Goal: Task Accomplishment & Management: Use online tool/utility

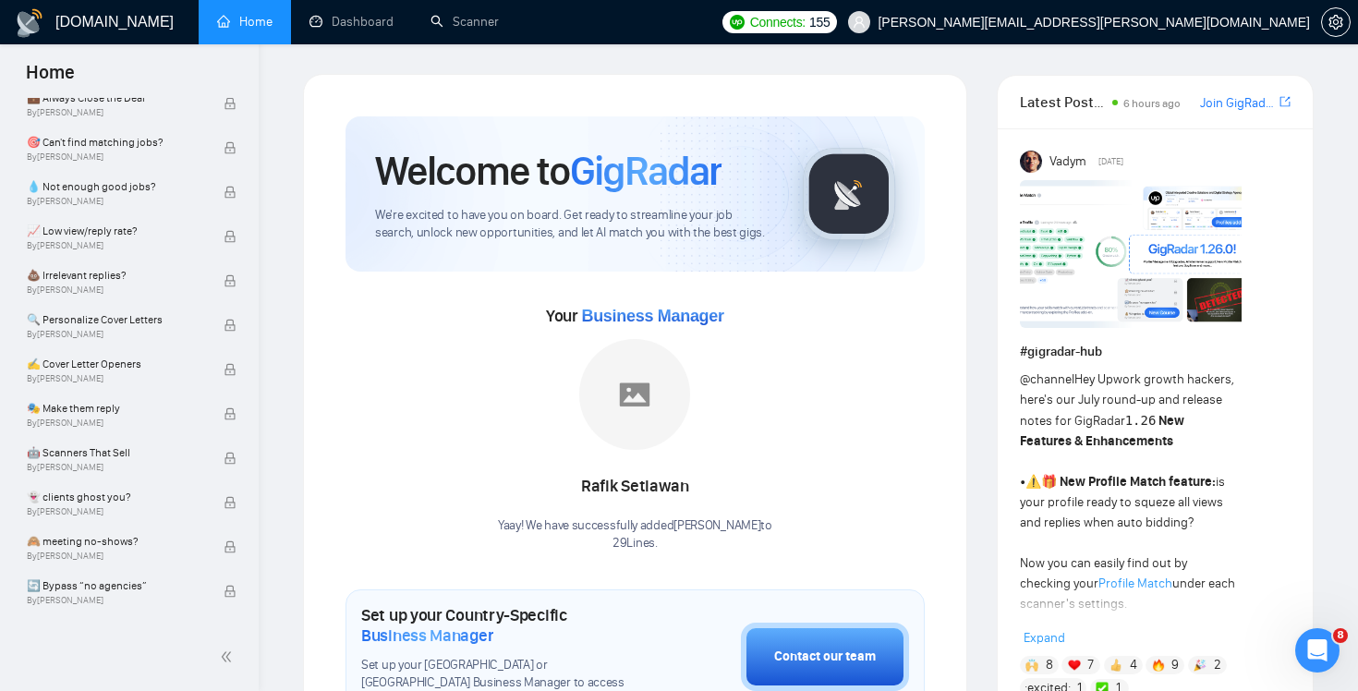
scroll to position [1165, 0]
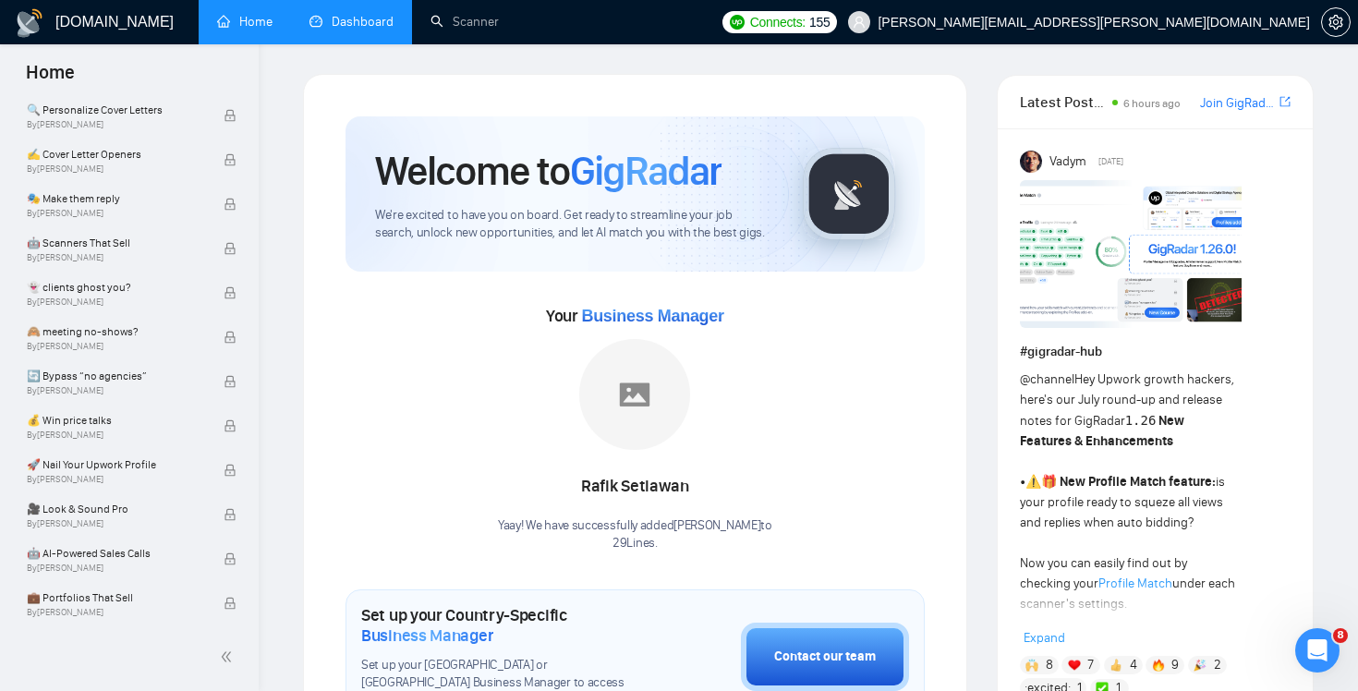
click at [359, 26] on link "Dashboard" at bounding box center [351, 22] width 84 height 16
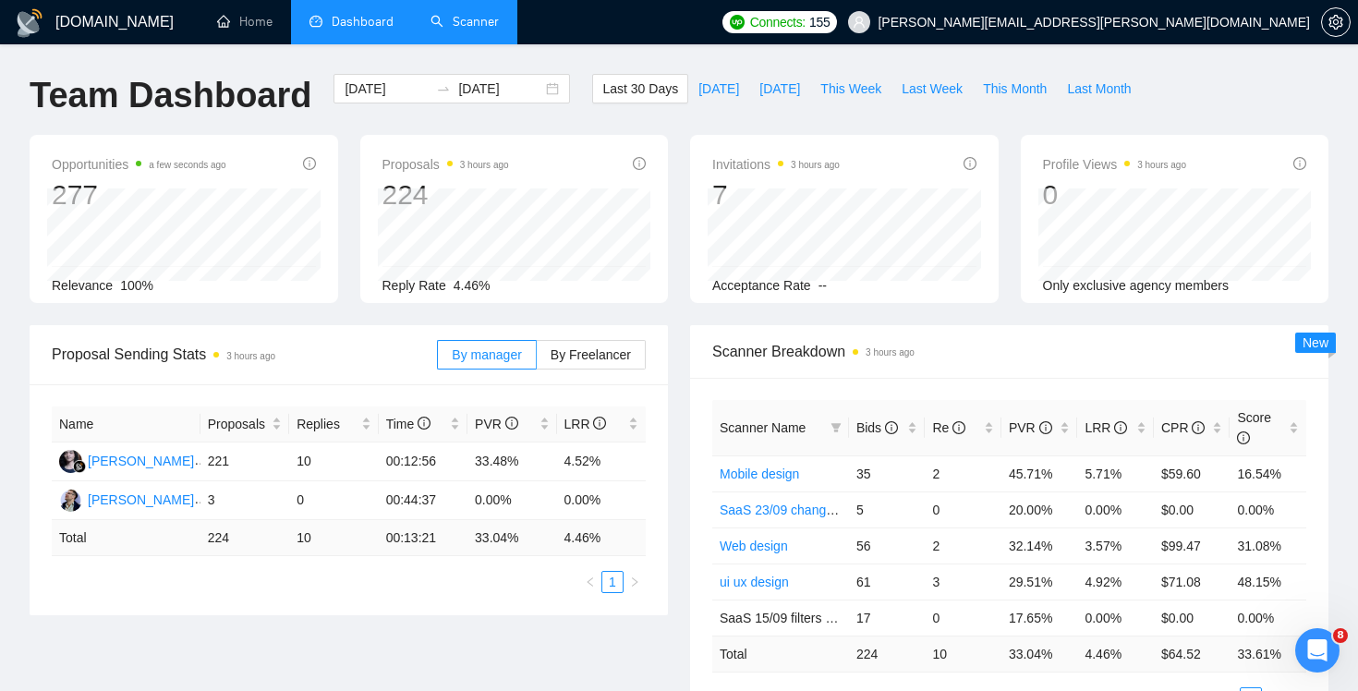
click at [478, 30] on link "Scanner" at bounding box center [464, 22] width 68 height 16
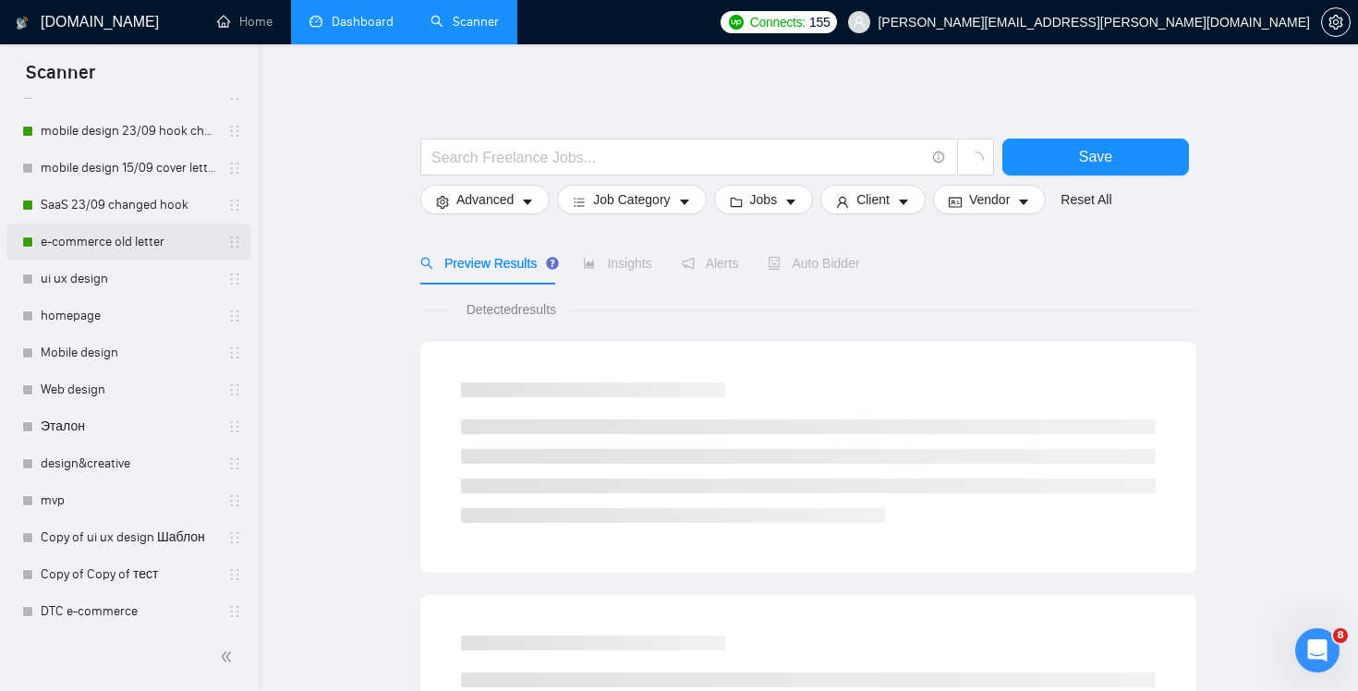
scroll to position [379, 0]
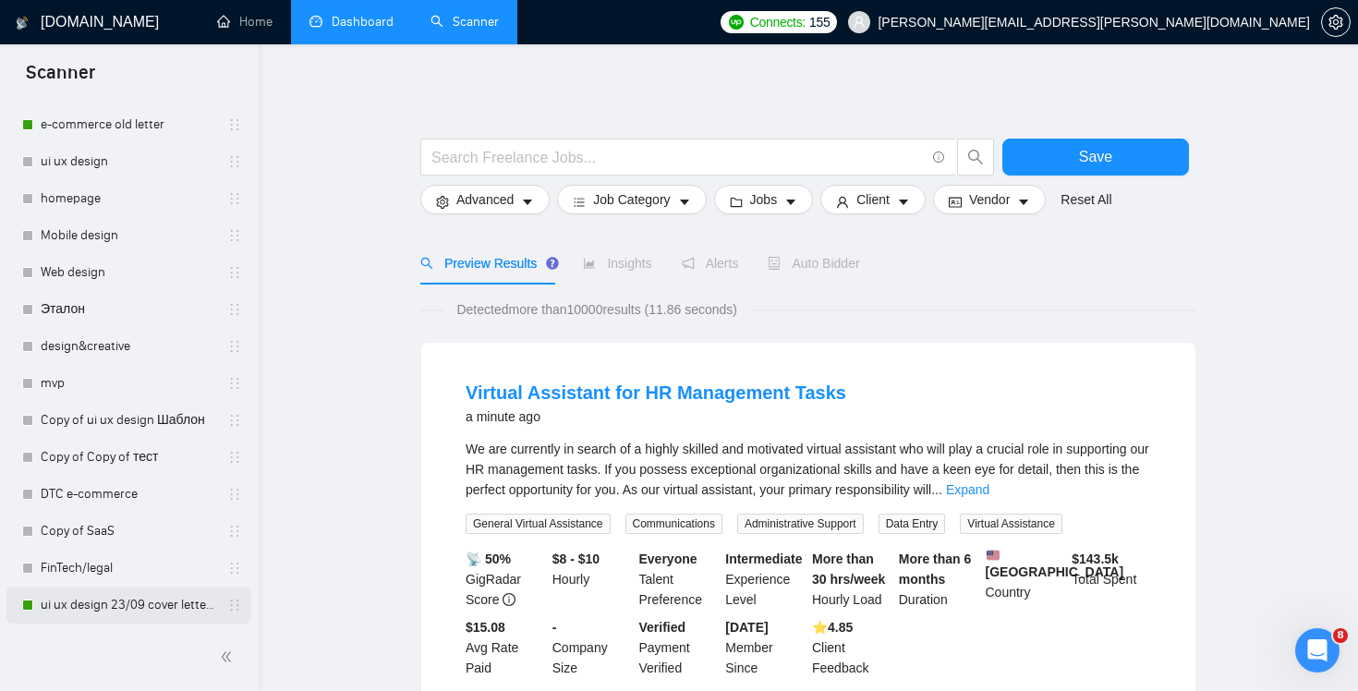
click at [99, 597] on link "ui ux design 23/09 cover letter changed & cases revised" at bounding box center [128, 604] width 175 height 37
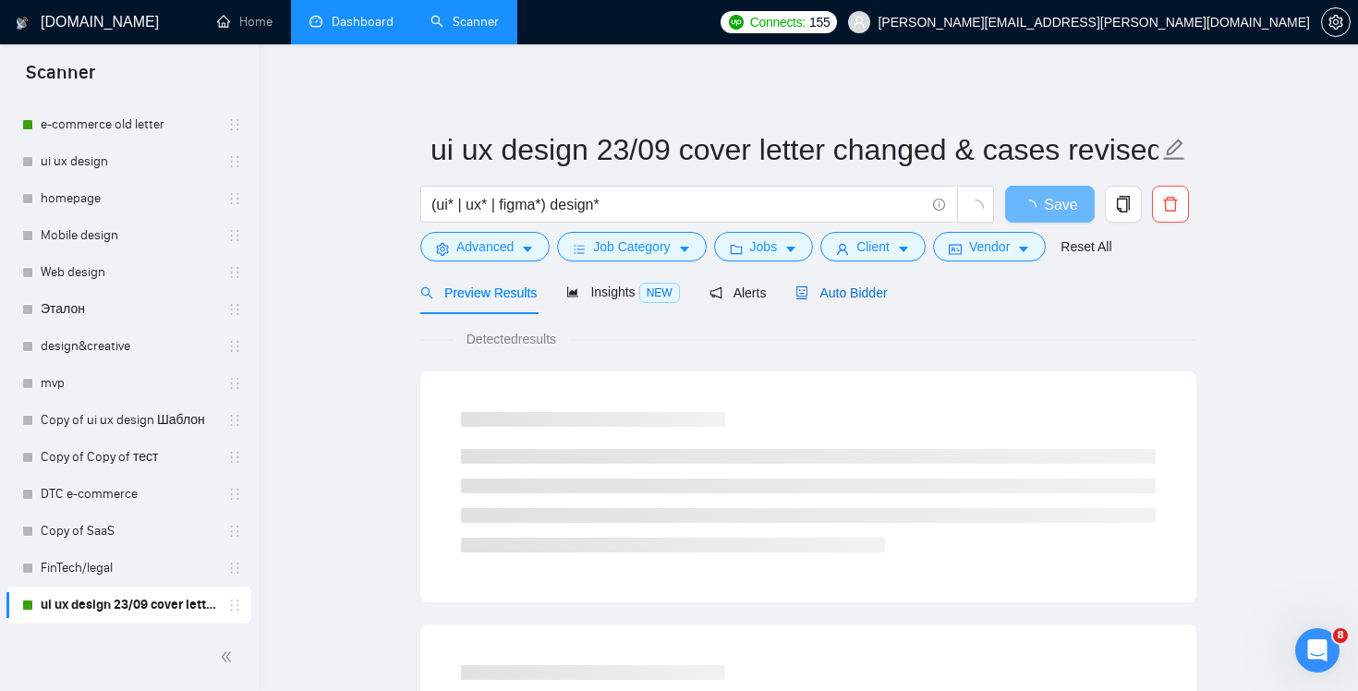
click at [872, 287] on span "Auto Bidder" at bounding box center [840, 292] width 91 height 15
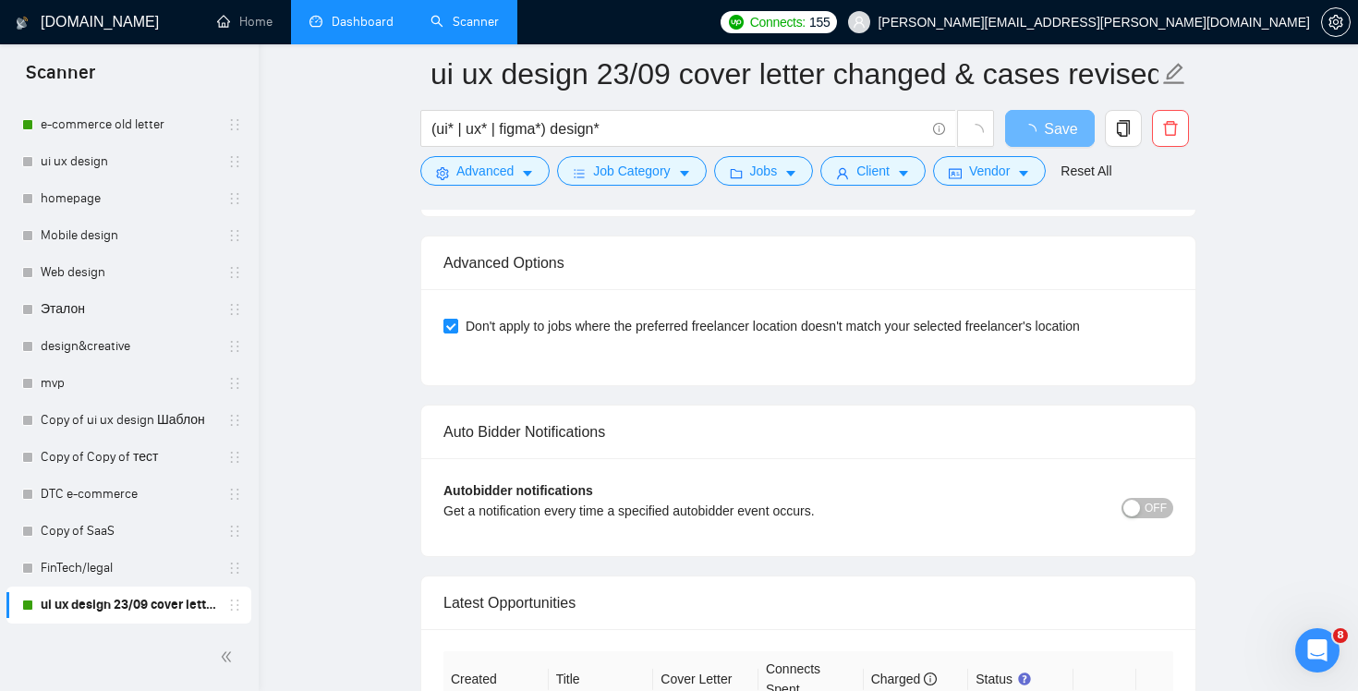
scroll to position [4360, 0]
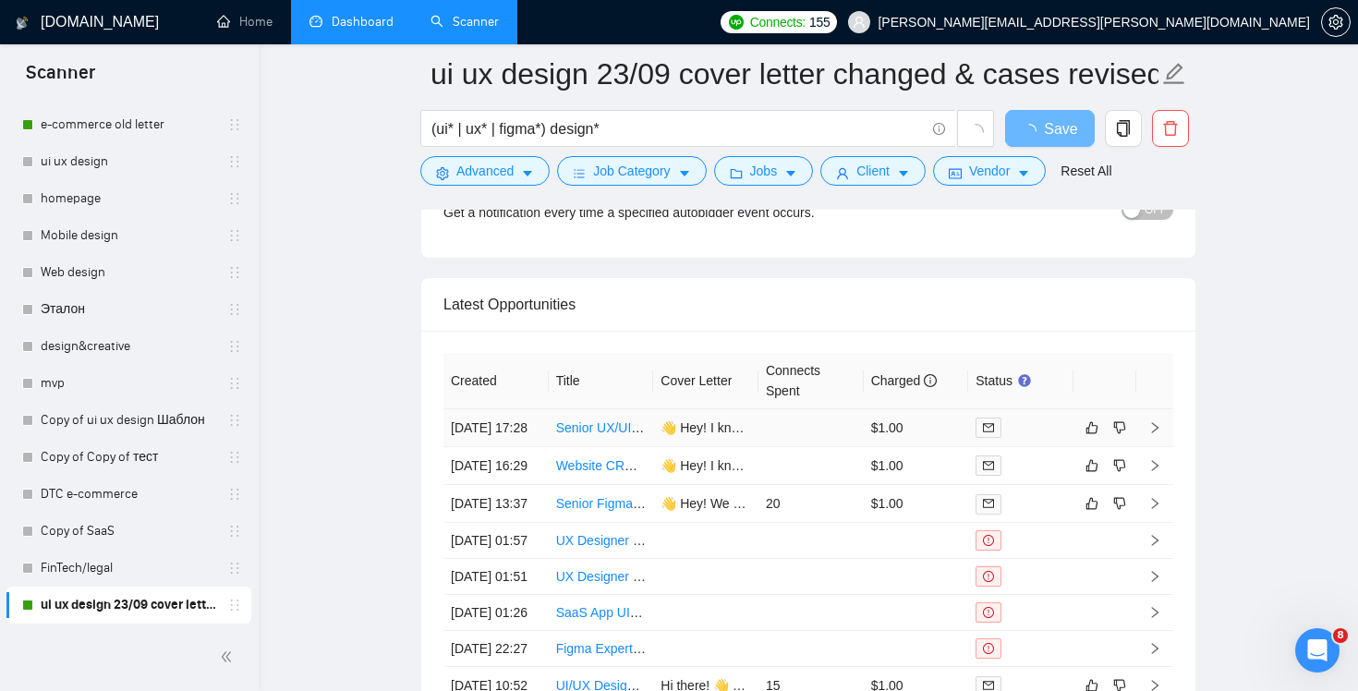
click at [776, 447] on td at bounding box center [810, 428] width 105 height 38
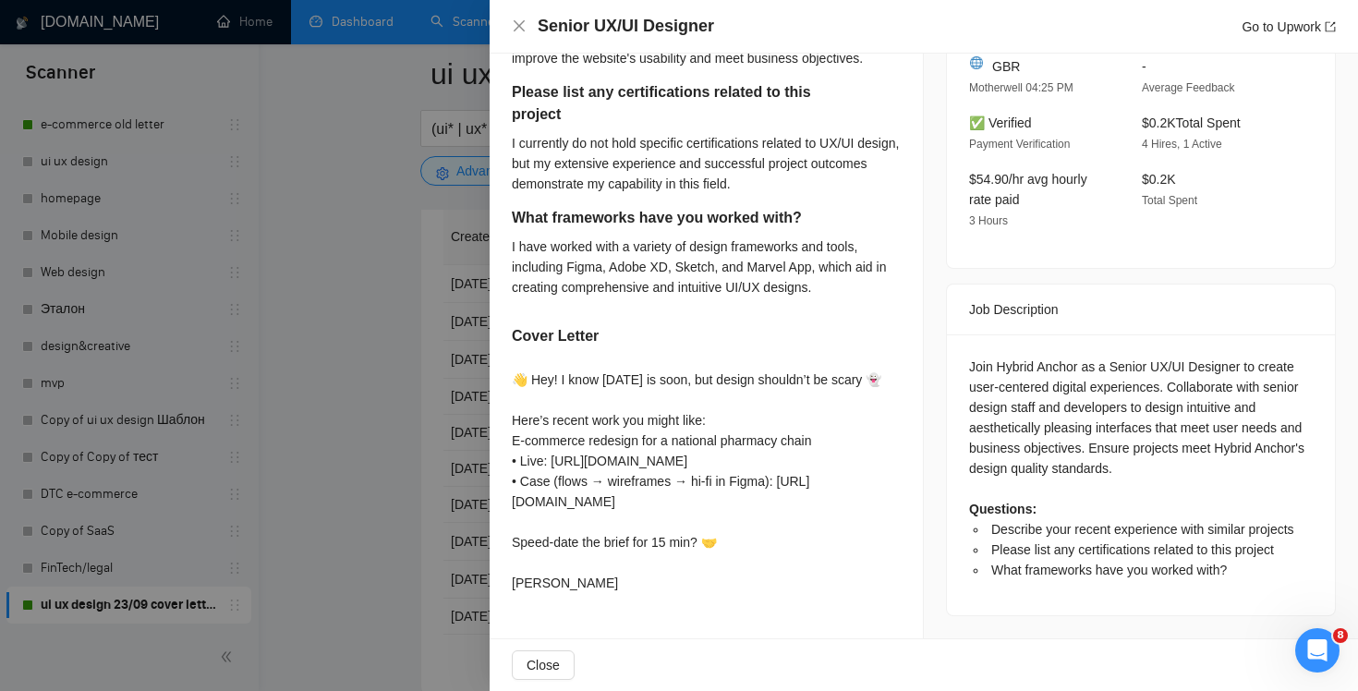
scroll to position [4857, 0]
click at [512, 20] on icon "close" at bounding box center [519, 25] width 15 height 15
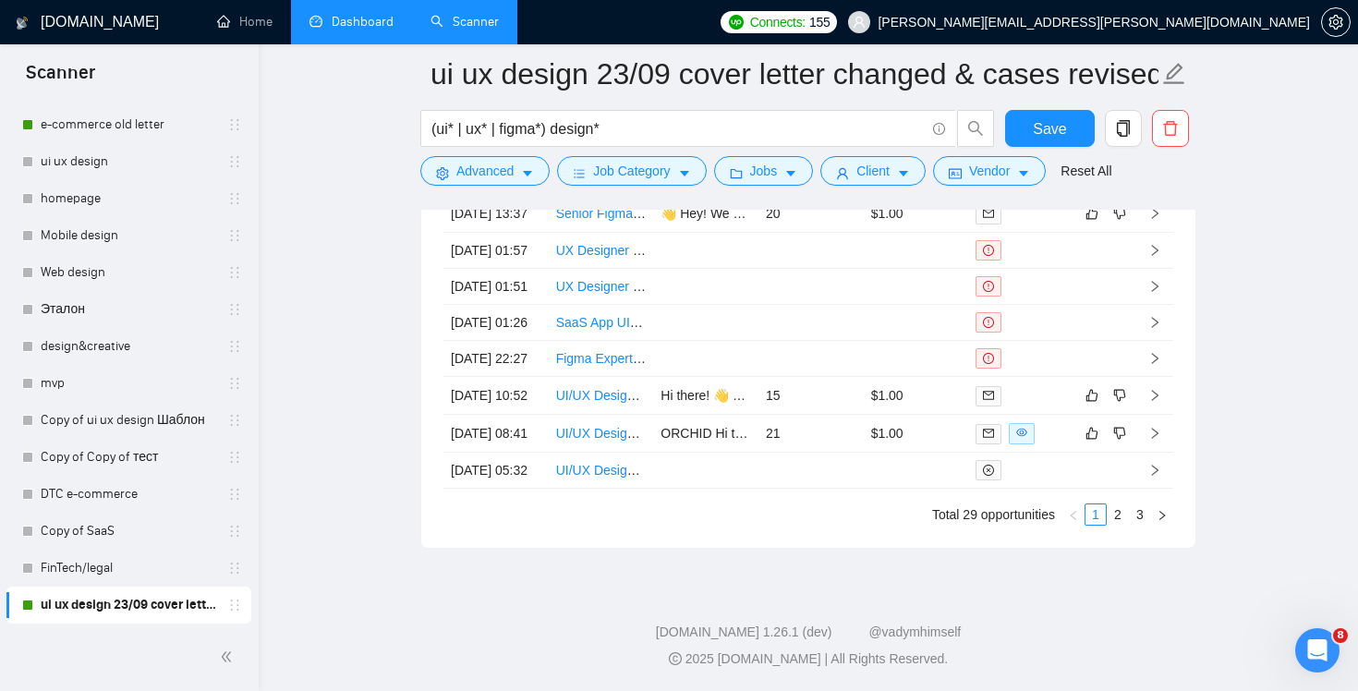
click at [65, 19] on h1 "[DOMAIN_NAME]" at bounding box center [100, 22] width 118 height 44
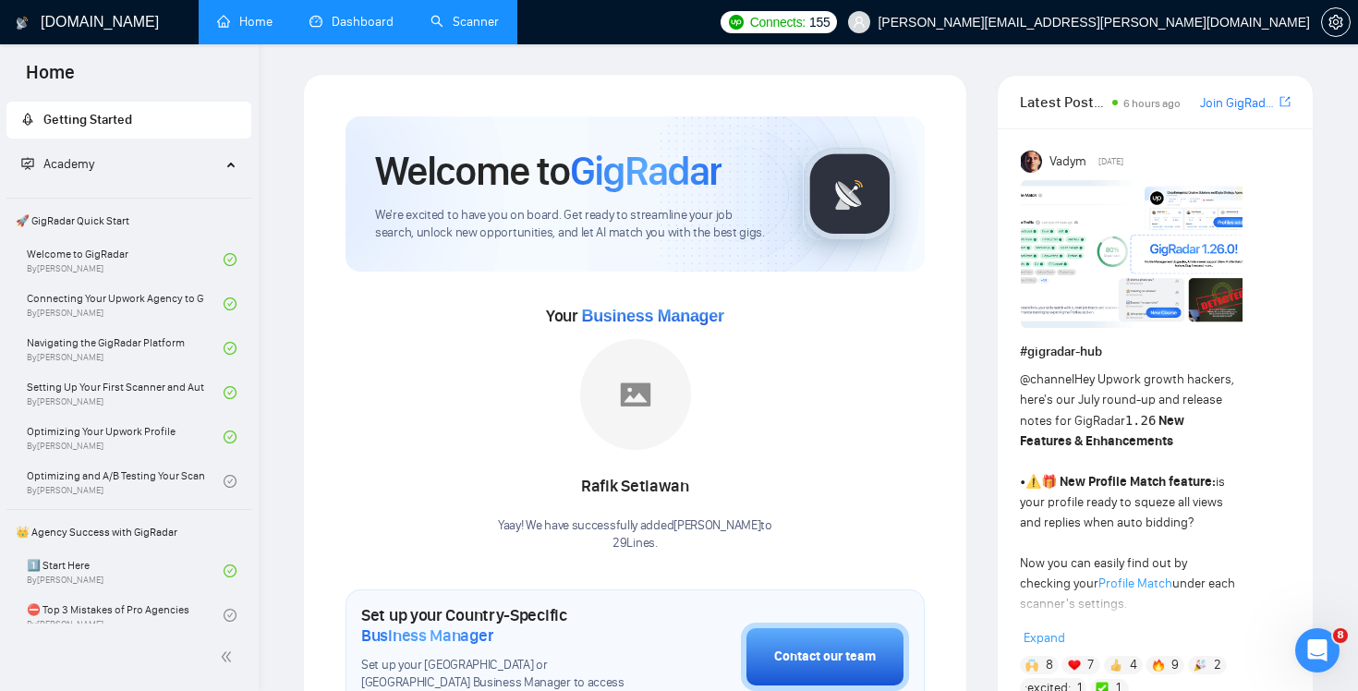
click at [328, 16] on link "Dashboard" at bounding box center [351, 22] width 84 height 16
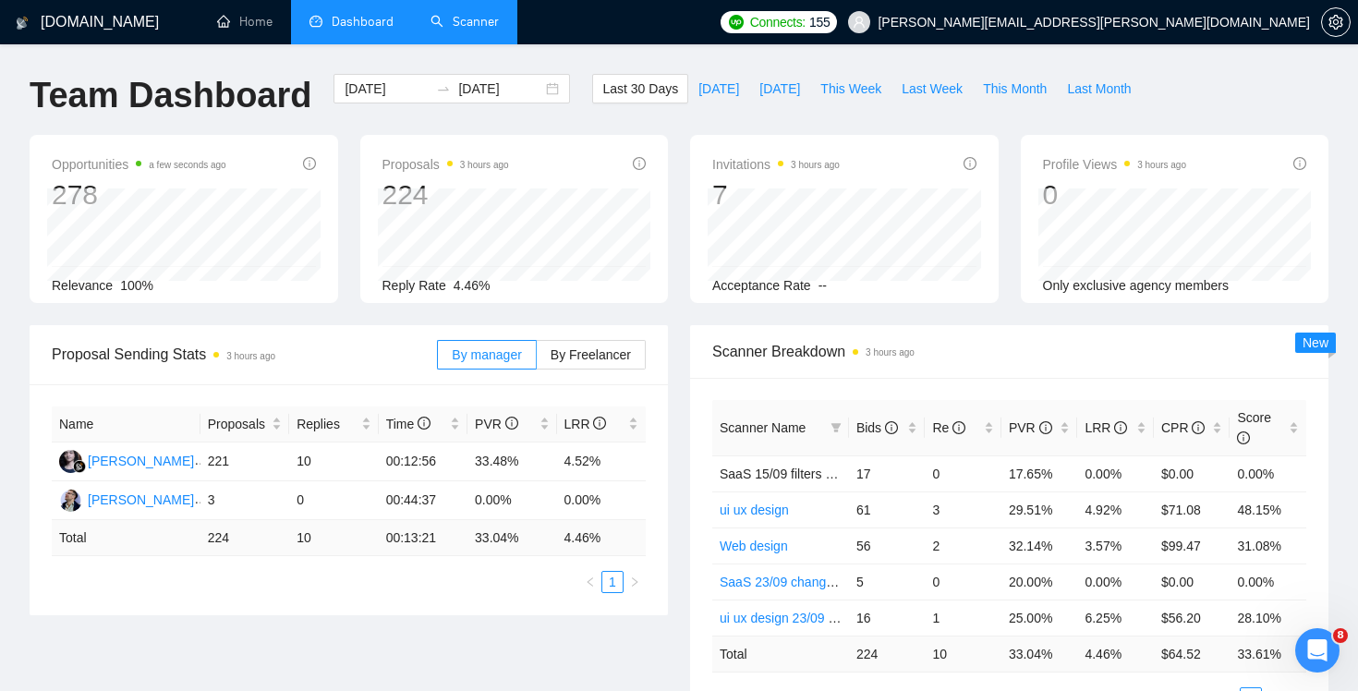
click at [464, 30] on link "Scanner" at bounding box center [464, 22] width 68 height 16
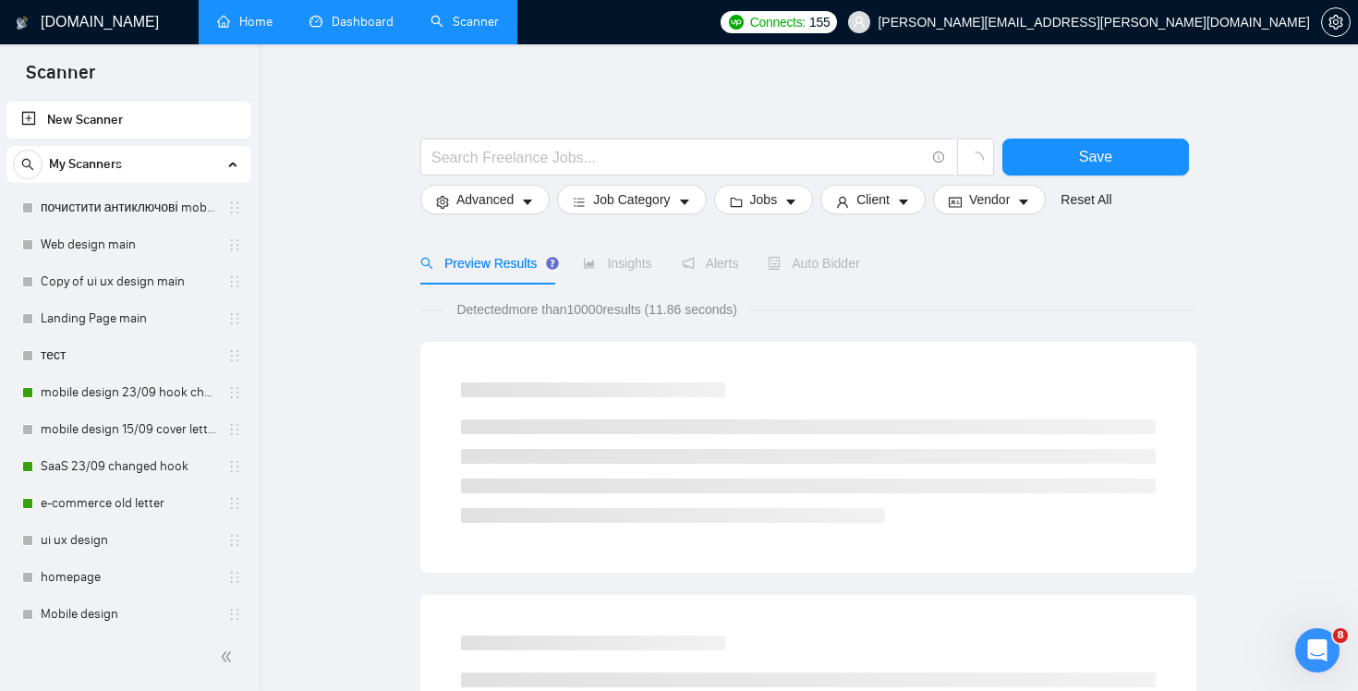
click at [247, 19] on link "Home" at bounding box center [244, 22] width 55 height 16
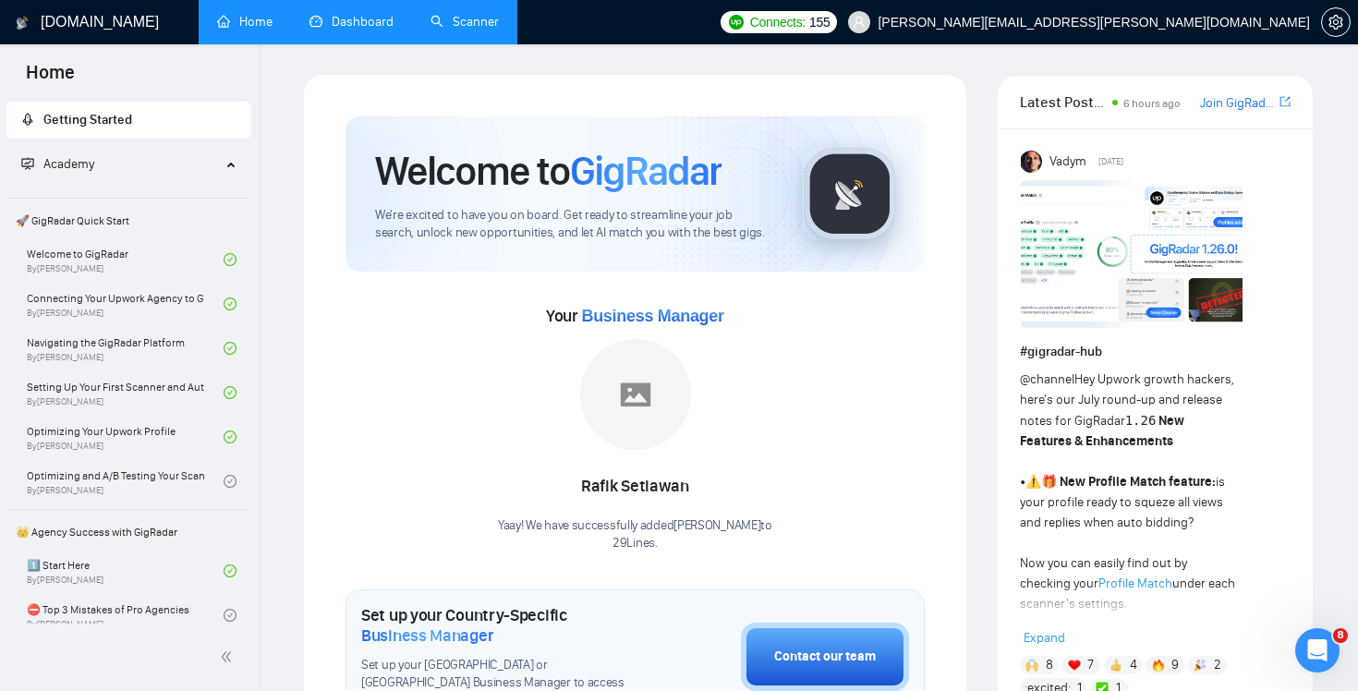
click at [363, 30] on link "Dashboard" at bounding box center [351, 22] width 84 height 16
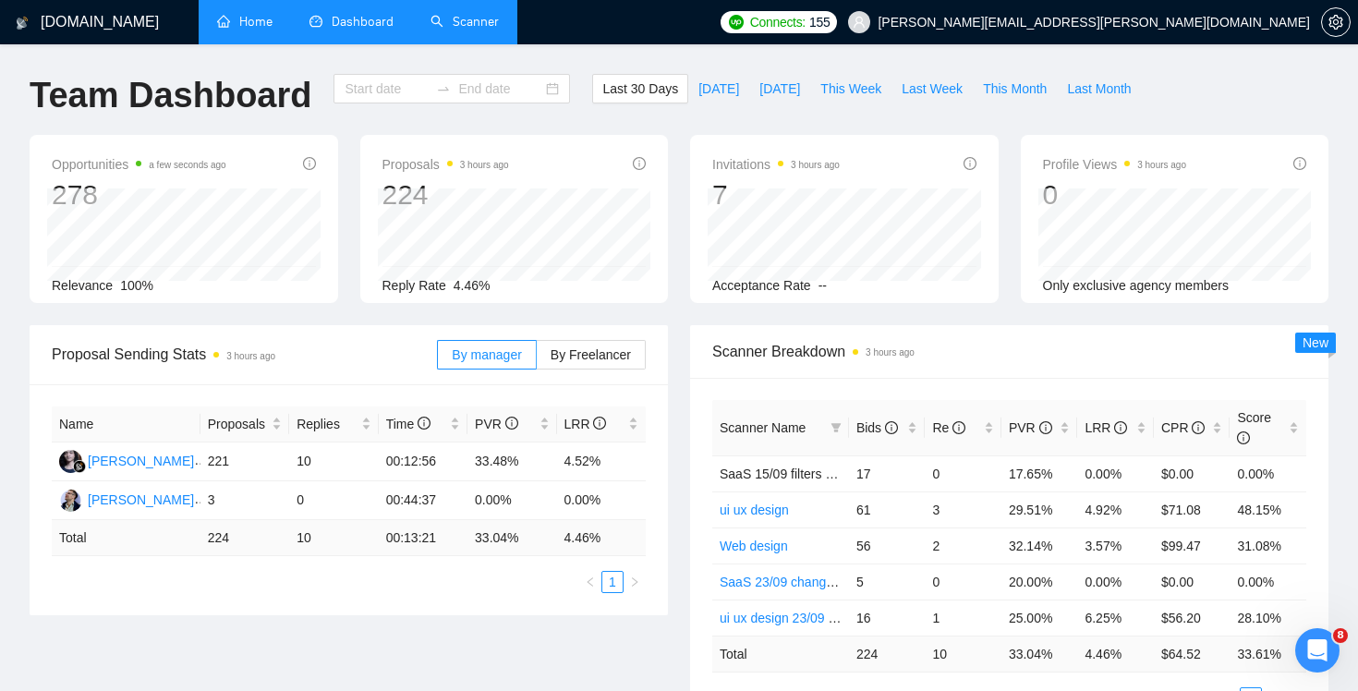
type input "[DATE]"
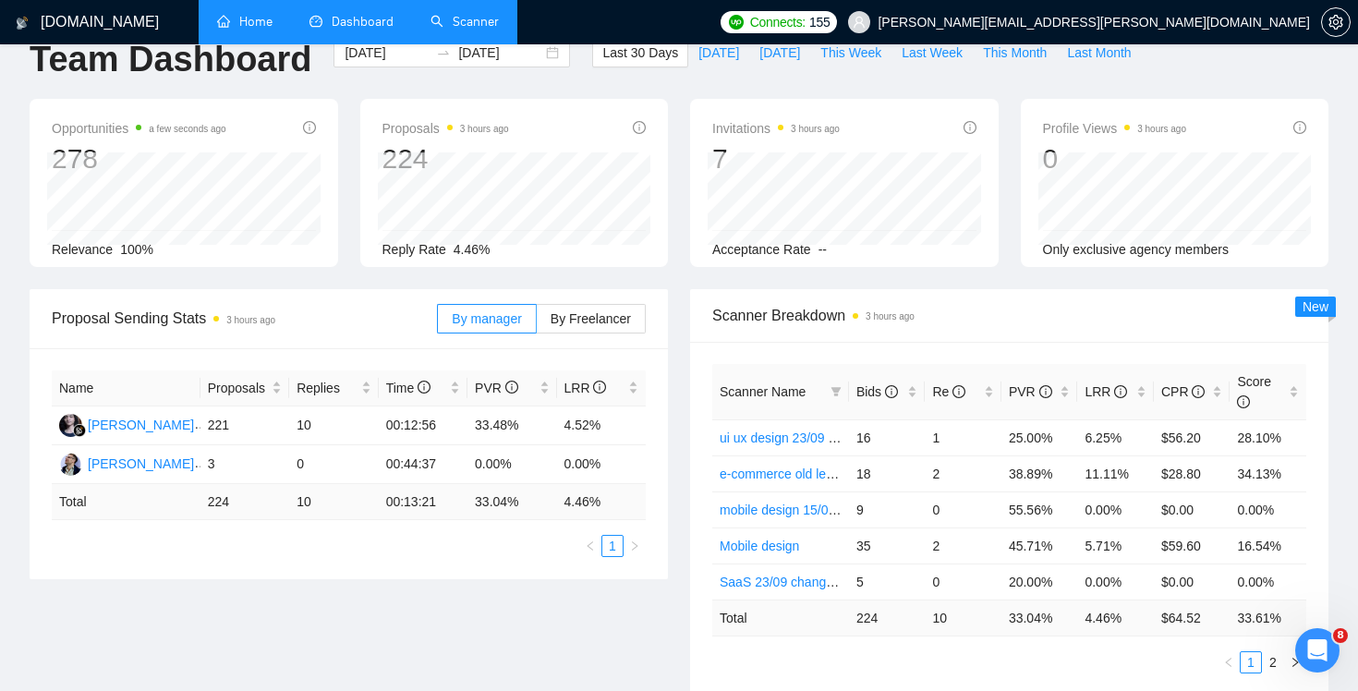
scroll to position [40, 0]
